Goal: Information Seeking & Learning: Learn about a topic

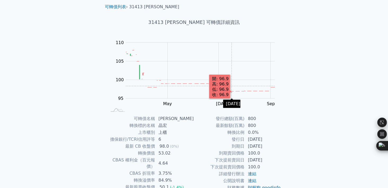
scroll to position [27, 0]
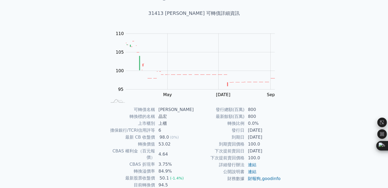
click at [214, 117] on td "最新餘額(百萬)" at bounding box center [219, 116] width 51 height 7
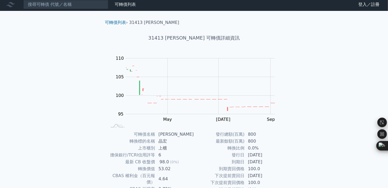
scroll to position [0, 0]
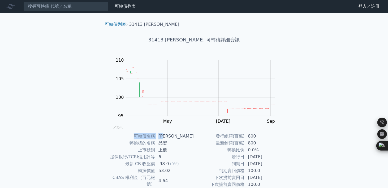
drag, startPoint x: 161, startPoint y: 132, endPoint x: 168, endPoint y: 136, distance: 7.8
click at [168, 136] on div "可轉債列表 › 31413 [PERSON_NAME] 31413 [PERSON_NAME] 可轉債詳細資訊 Zoom Out 100 80 85 90 9…" at bounding box center [193, 132] width 187 height 239
click at [166, 136] on td "[PERSON_NAME]" at bounding box center [174, 136] width 39 height 7
drag, startPoint x: 161, startPoint y: 134, endPoint x: 175, endPoint y: 135, distance: 14.1
click at [175, 135] on td "[PERSON_NAME]" at bounding box center [174, 136] width 39 height 7
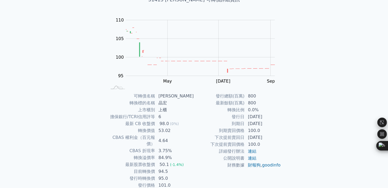
scroll to position [31, 0]
